Goal: Task Accomplishment & Management: Use online tool/utility

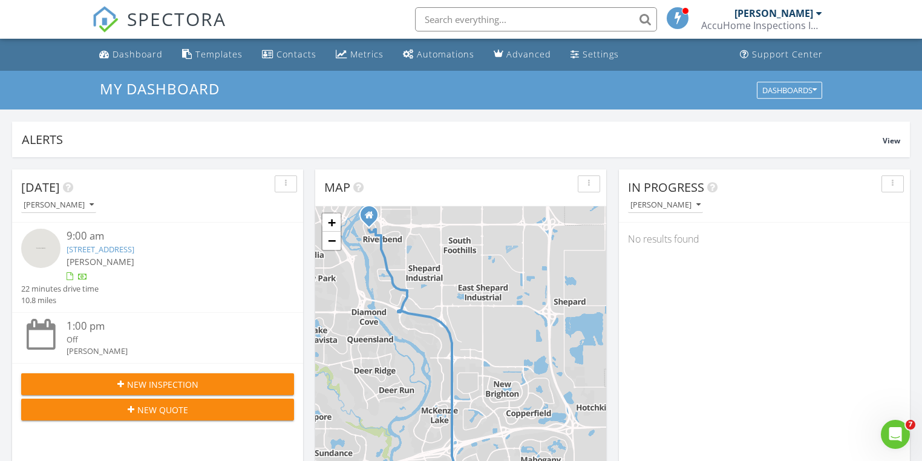
click at [774, 23] on div "AccuHome Inspections Inc." at bounding box center [761, 25] width 121 height 12
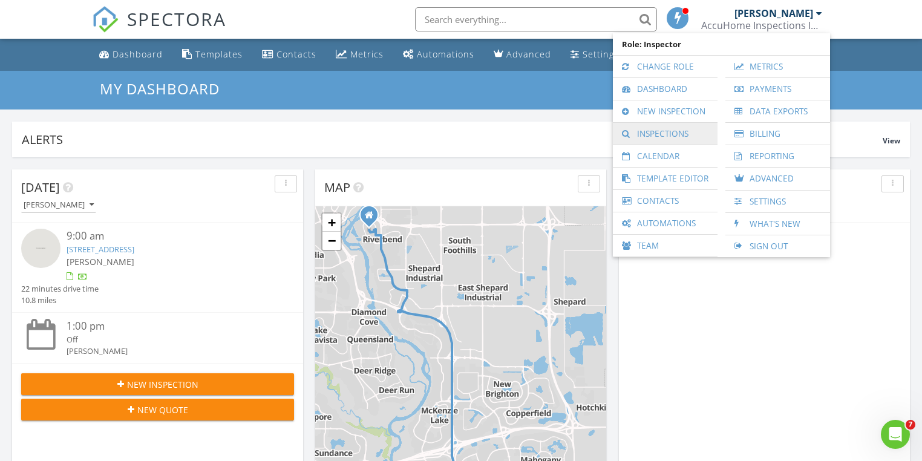
click at [670, 129] on link "Inspections" at bounding box center [665, 134] width 93 height 22
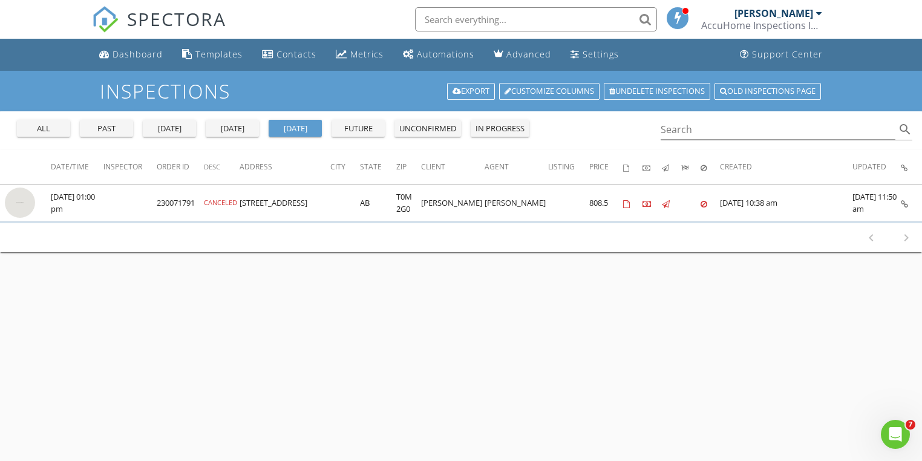
click at [244, 125] on div "[DATE]" at bounding box center [232, 129] width 44 height 12
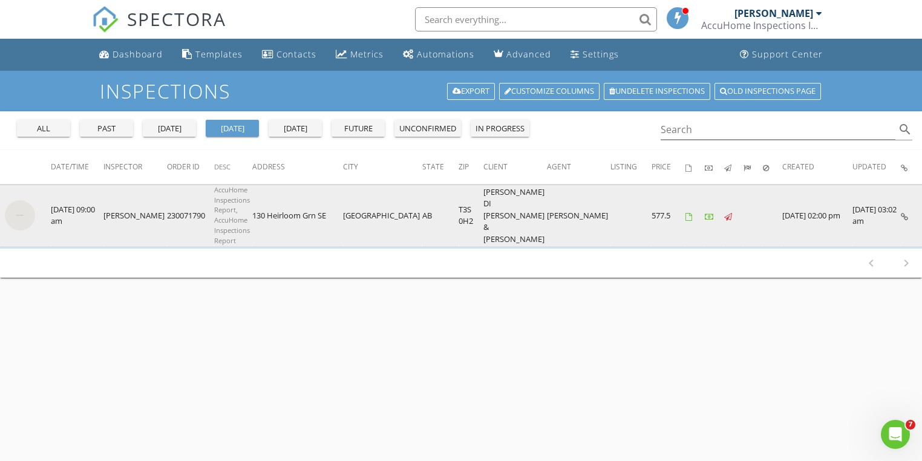
click at [21, 214] on img at bounding box center [20, 215] width 30 height 30
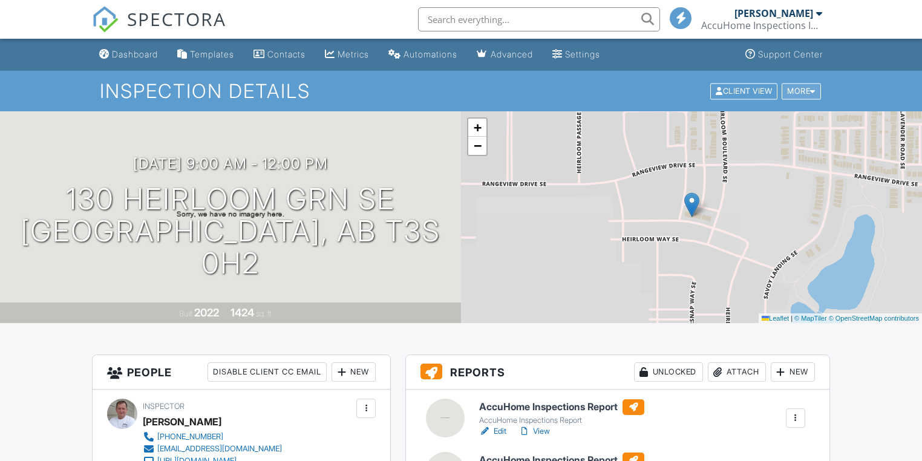
click at [796, 90] on div "More" at bounding box center [800, 91] width 39 height 16
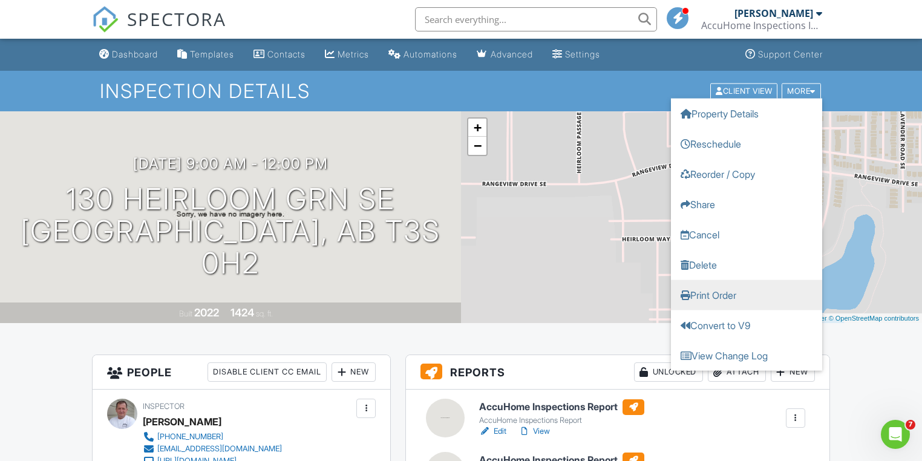
click at [723, 293] on link "Print Order" at bounding box center [746, 294] width 151 height 30
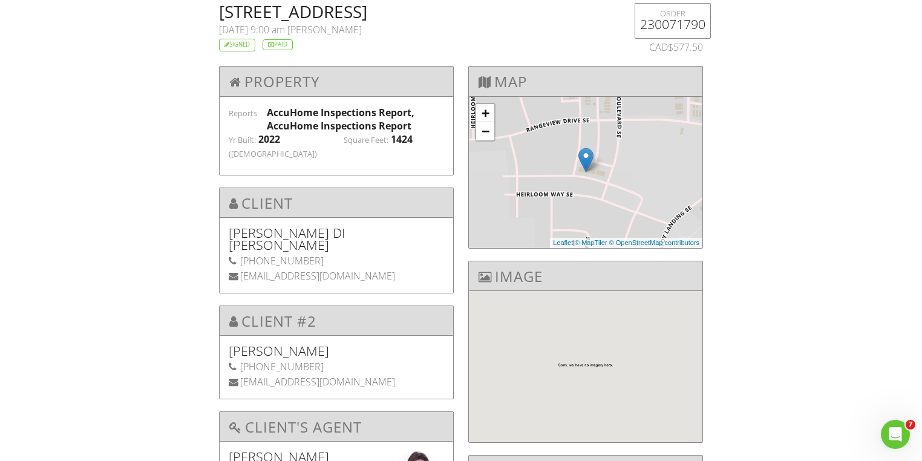
drag, startPoint x: 382, startPoint y: 11, endPoint x: 222, endPoint y: 10, distance: 160.2
click at [222, 10] on h2 "130 Heirloom Grn SE, Calgary, AB T3S 0H2" at bounding box center [419, 11] width 401 height 17
copy h2 "130 Heirloom Grn SE"
